Goal: Information Seeking & Learning: Learn about a topic

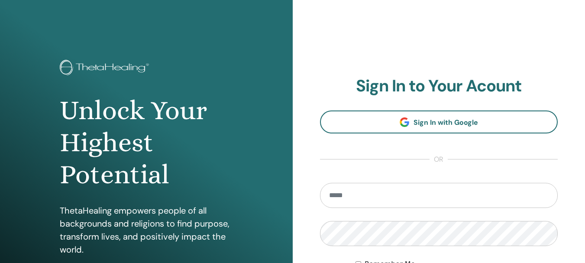
drag, startPoint x: 408, startPoint y: 183, endPoint x: 591, endPoint y: 118, distance: 194.8
click at [585, 135] on html "Unlock Your Highest Potential ThetaHealing empowers people of all backgrounds a…" at bounding box center [292, 131] width 585 height 263
type input "**********"
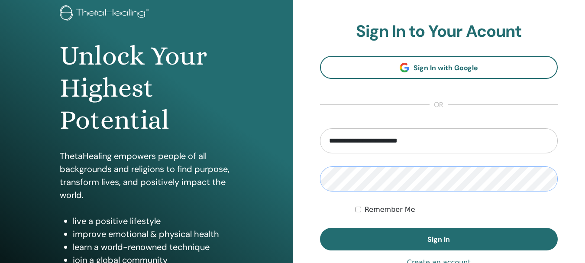
scroll to position [58, 0]
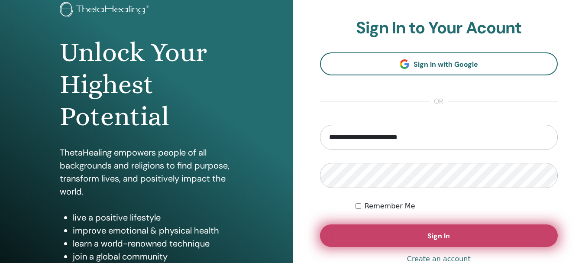
click at [405, 238] on button "Sign In" at bounding box center [439, 235] width 238 height 23
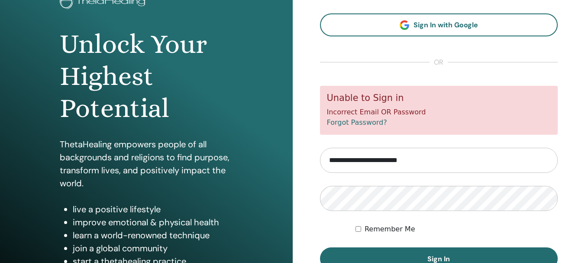
scroll to position [97, 0]
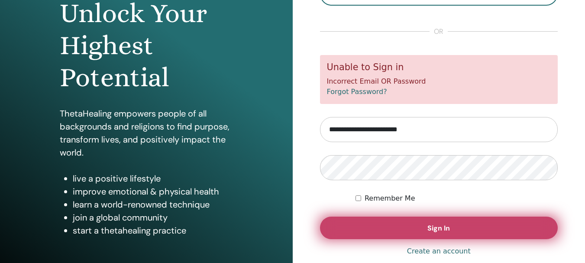
drag, startPoint x: 434, startPoint y: 231, endPoint x: 435, endPoint y: 227, distance: 4.4
click at [435, 228] on span "Sign In" at bounding box center [439, 228] width 23 height 9
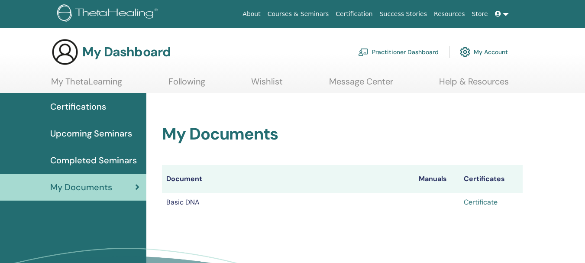
click at [482, 201] on link "Certificate" at bounding box center [481, 202] width 34 height 9
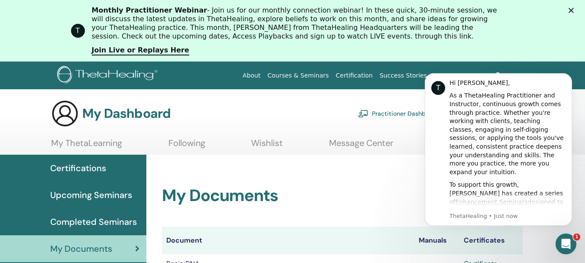
click at [577, 10] on div "Close" at bounding box center [573, 10] width 9 height 5
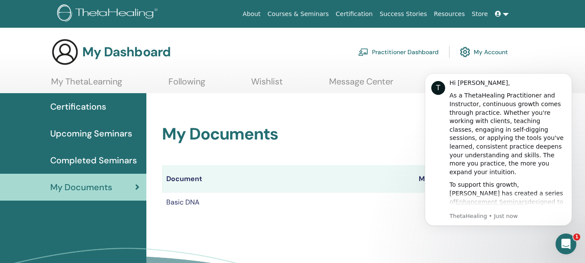
click at [84, 135] on span "Upcoming Seminars" at bounding box center [91, 133] width 82 height 13
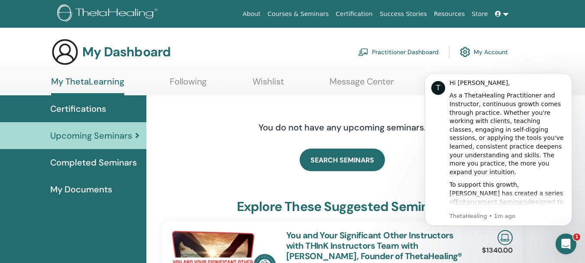
click at [314, 12] on link "Courses & Seminars" at bounding box center [298, 14] width 68 height 16
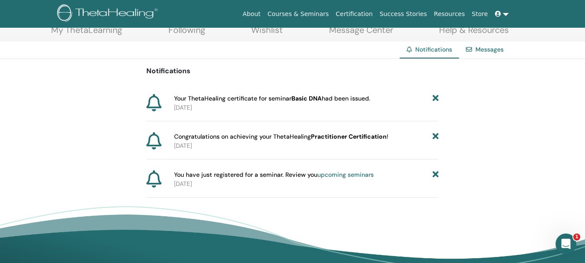
scroll to position [52, 0]
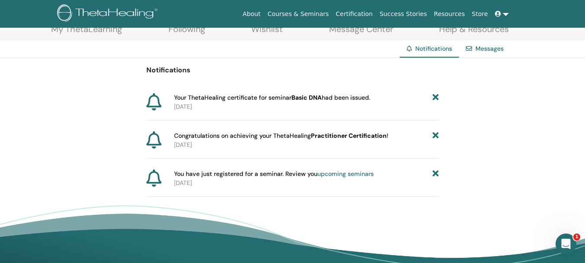
click at [360, 135] on b "Practitioner Certification" at bounding box center [349, 136] width 76 height 8
click at [155, 131] on div "Notifications Your ThetaHealing certificate for seminar Basic DNA had been issu…" at bounding box center [292, 127] width 293 height 139
click at [155, 131] on icon at bounding box center [153, 139] width 15 height 17
click at [155, 133] on icon at bounding box center [153, 139] width 15 height 17
click at [154, 133] on icon at bounding box center [153, 139] width 15 height 17
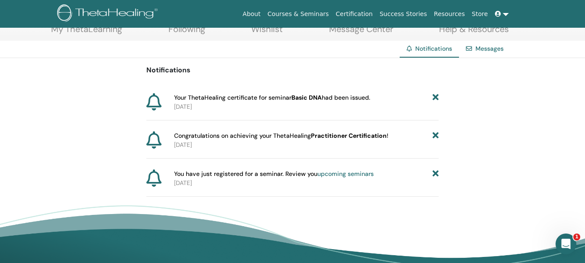
click at [258, 135] on span "Congratulations on achieving your ThetaHealing Practitioner Certification !" at bounding box center [281, 135] width 214 height 9
click at [259, 136] on span "Congratulations on achieving your ThetaHealing Practitioner Certification !" at bounding box center [281, 135] width 214 height 9
click at [350, 137] on b "Practitioner Certification" at bounding box center [349, 136] width 76 height 8
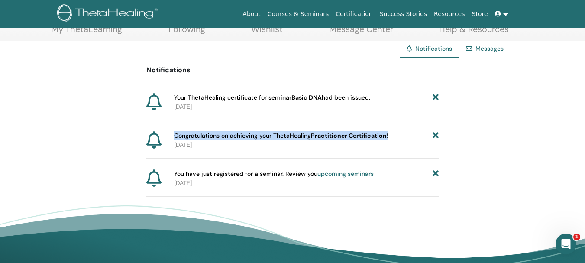
click at [350, 137] on b "Practitioner Certification" at bounding box center [349, 136] width 76 height 8
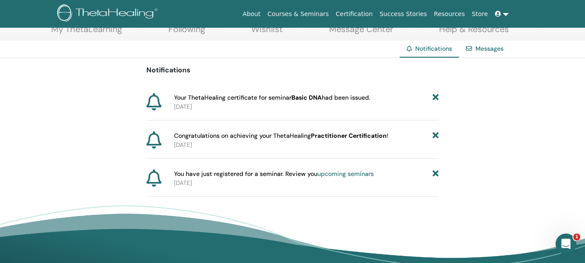
click at [240, 97] on span "Your ThetaHealing certificate for seminar Basic DNA had been issued." at bounding box center [272, 97] width 196 height 9
click at [303, 94] on b "Basic DNA" at bounding box center [307, 98] width 30 height 8
drag, startPoint x: 303, startPoint y: 94, endPoint x: 333, endPoint y: 95, distance: 29.9
click at [304, 94] on b "Basic DNA" at bounding box center [307, 98] width 30 height 8
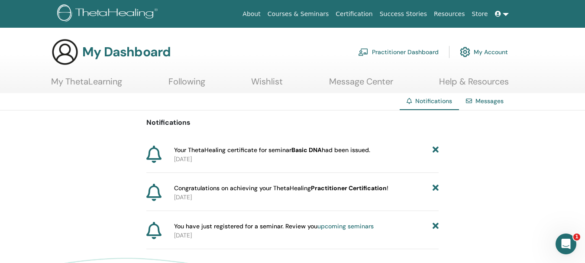
click at [163, 144] on div "Notifications Your ThetaHealing certificate for seminar Basic DNA had been issu…" at bounding box center [292, 179] width 293 height 139
click at [161, 146] on div "Notifications Your ThetaHealing certificate for seminar Basic DNA had been issu…" at bounding box center [292, 179] width 293 height 139
click at [155, 149] on icon at bounding box center [153, 154] width 15 height 17
click at [367, 9] on link "Certification" at bounding box center [354, 14] width 44 height 16
